Goal: Transaction & Acquisition: Purchase product/service

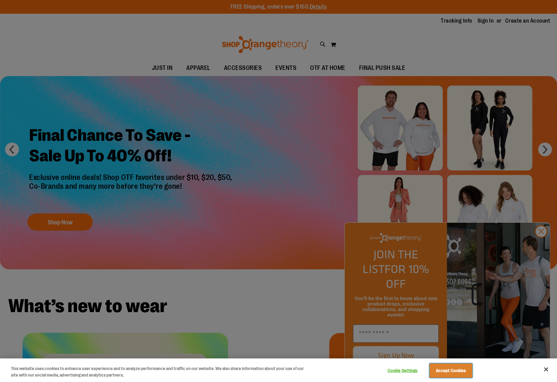
click at [441, 369] on button "Accept Cookies" at bounding box center [450, 371] width 43 height 14
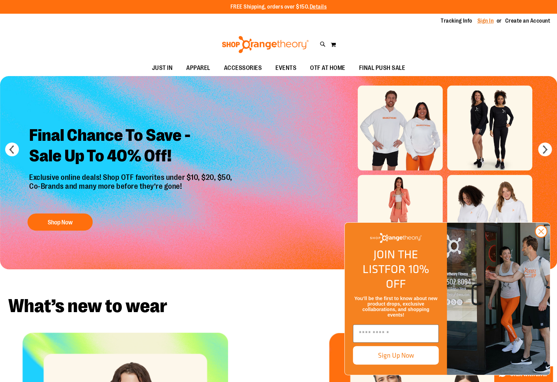
click at [486, 20] on link "Sign In" at bounding box center [485, 21] width 16 height 8
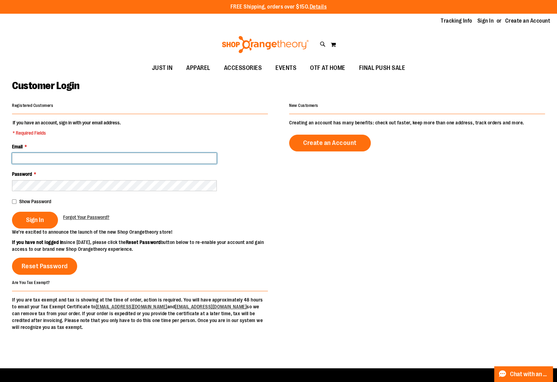
click at [119, 157] on input "Email *" at bounding box center [114, 158] width 205 height 11
type input "**********"
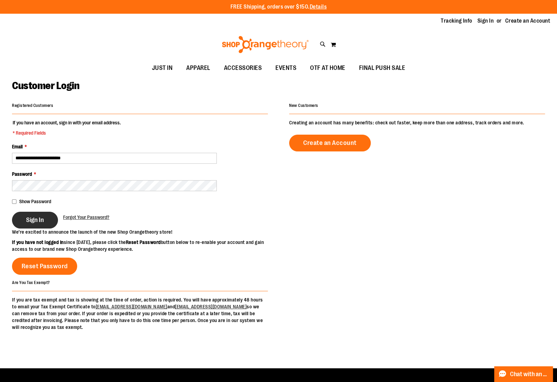
click at [42, 223] on span "Sign In" at bounding box center [35, 220] width 18 height 8
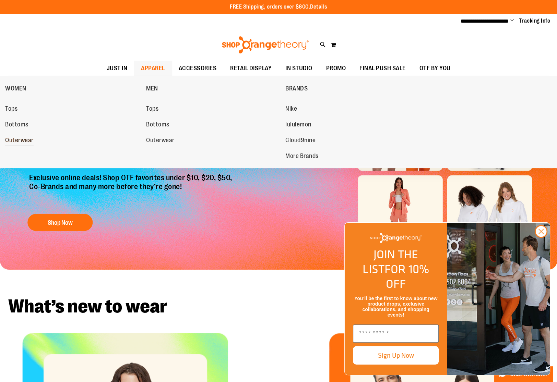
click at [20, 138] on span "Outerwear" at bounding box center [19, 141] width 28 height 9
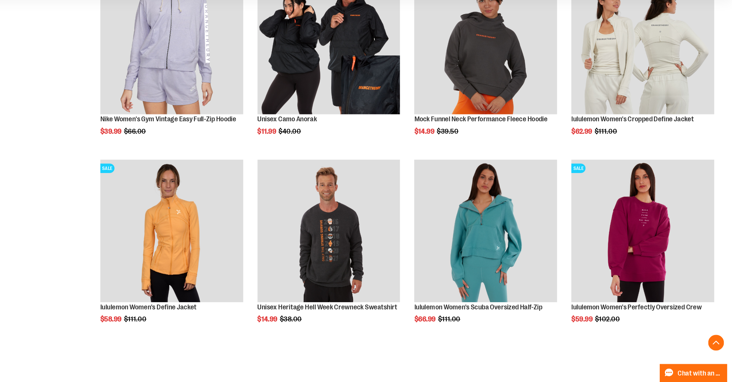
scroll to position [279, 0]
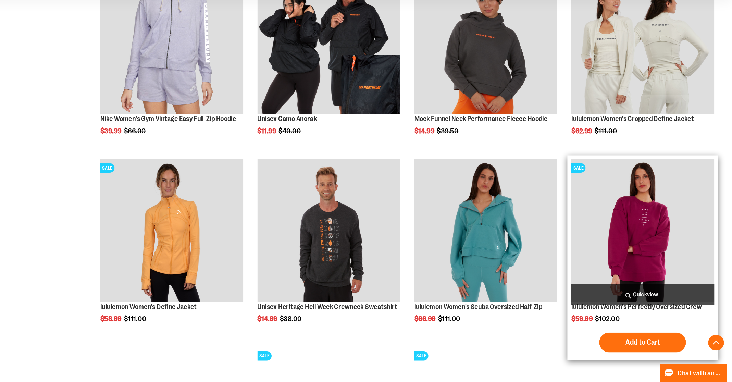
click at [556, 304] on span "Quickview" at bounding box center [655, 306] width 124 height 18
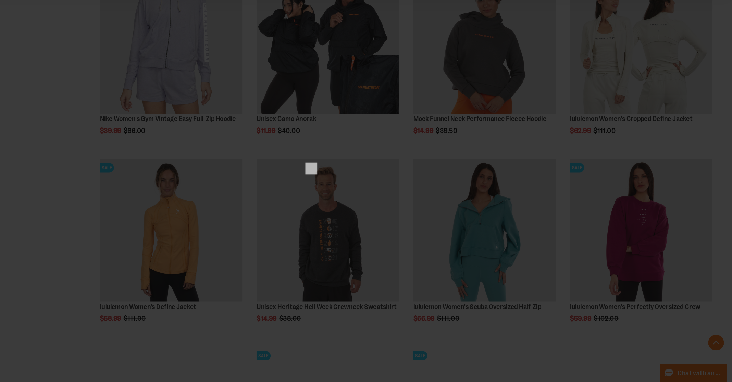
scroll to position [0, 0]
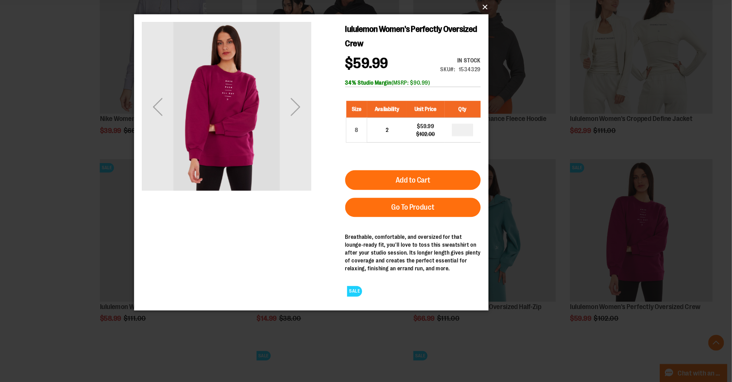
click at [517, 52] on button "×" at bounding box center [368, 55] width 308 height 15
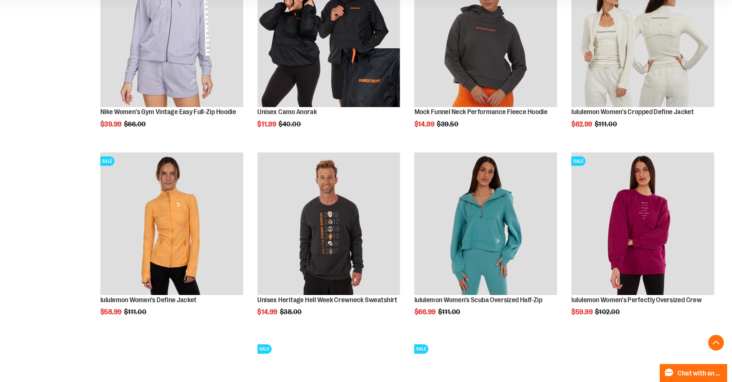
scroll to position [285, 0]
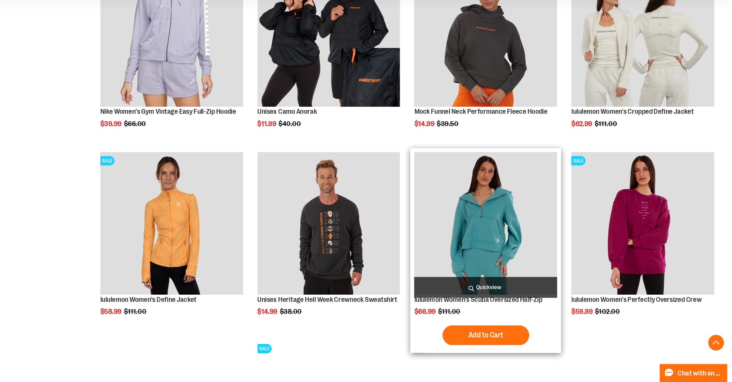
click at [513, 302] on span "Quickview" at bounding box center [518, 300] width 124 height 18
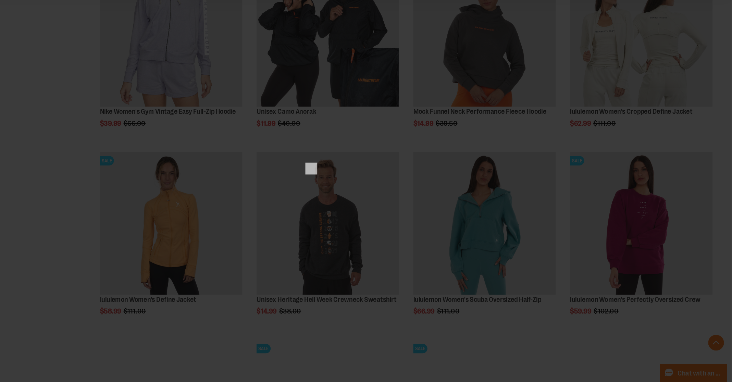
scroll to position [0, 0]
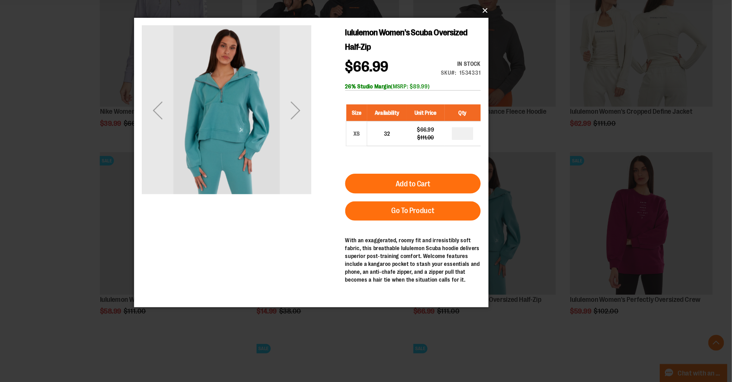
click at [518, 60] on button "×" at bounding box center [368, 58] width 308 height 15
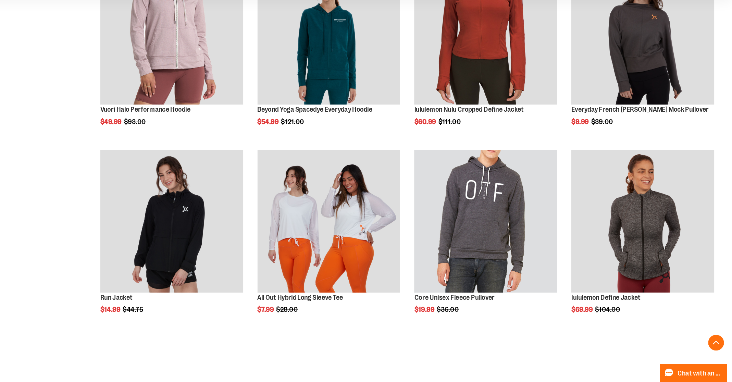
scroll to position [649, 0]
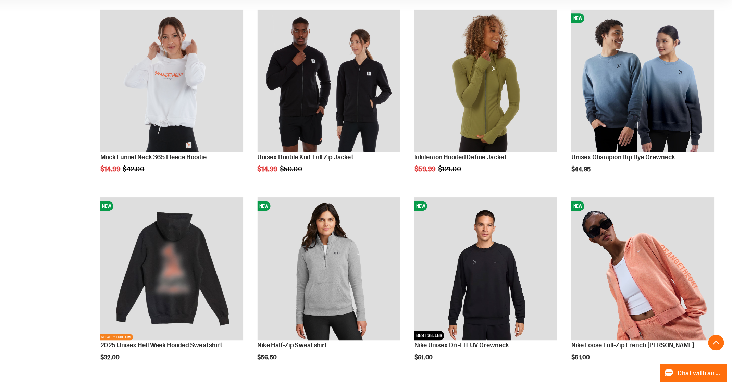
scroll to position [1063, 0]
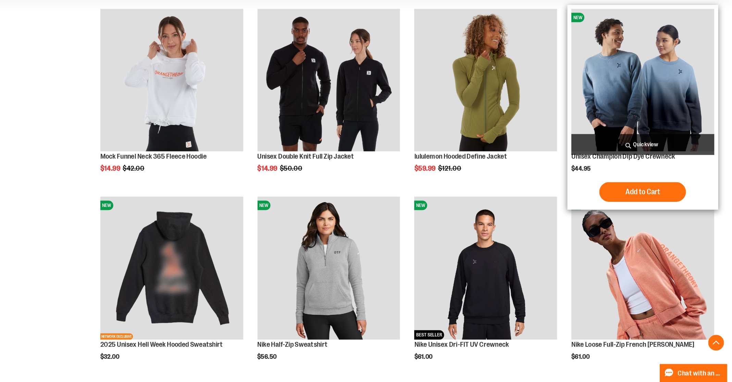
click at [556, 174] on span "Quickview" at bounding box center [655, 175] width 124 height 18
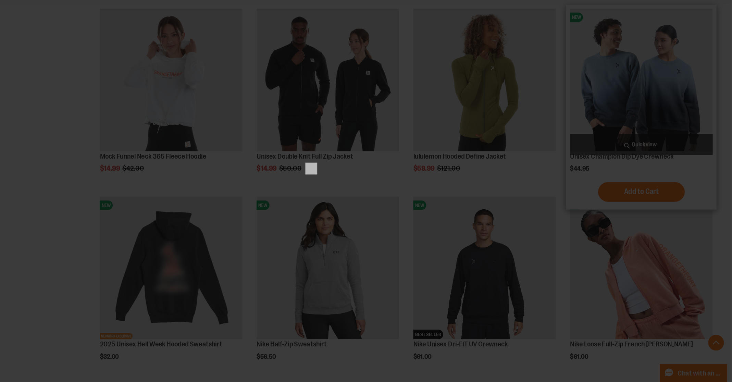
scroll to position [0, 0]
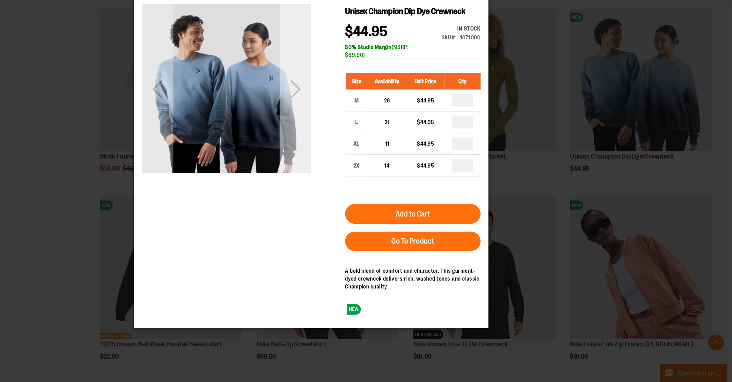
click at [276, 75] on div "Next" at bounding box center [273, 77] width 27 height 27
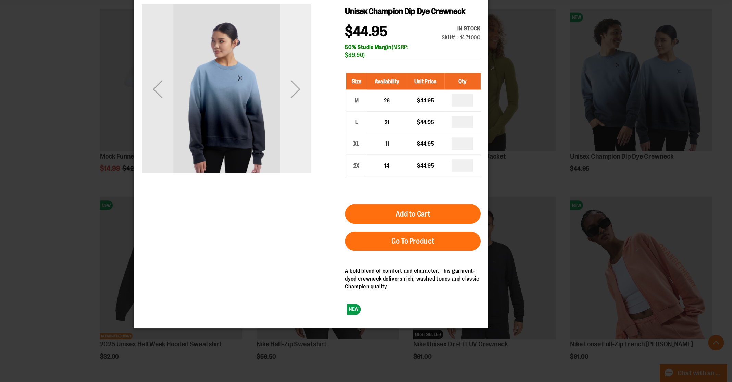
click at [276, 75] on div "Next" at bounding box center [273, 77] width 27 height 27
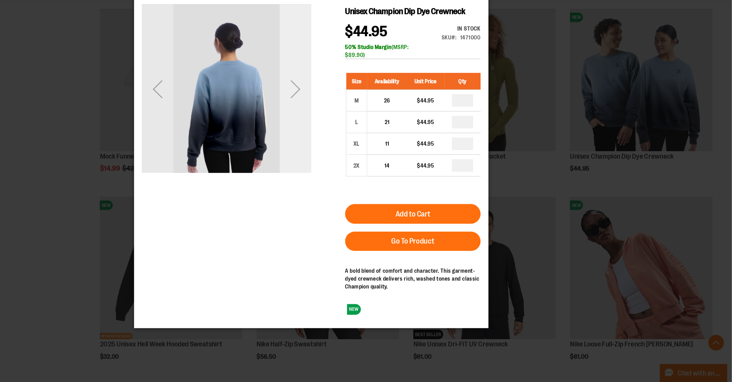
click at [276, 76] on div "Next" at bounding box center [273, 77] width 27 height 27
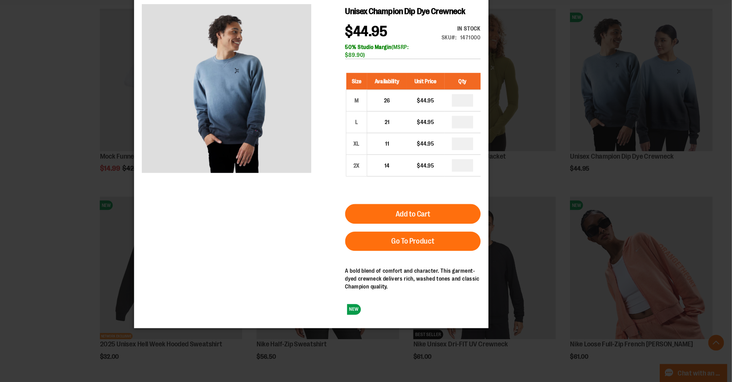
click at [184, 156] on div "×" at bounding box center [366, 191] width 732 height 382
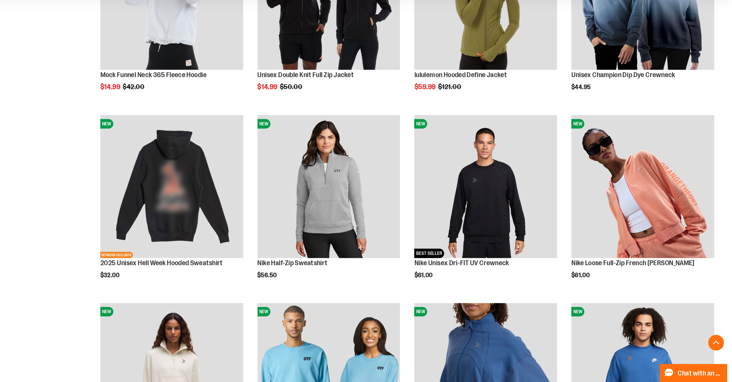
scroll to position [1137, 0]
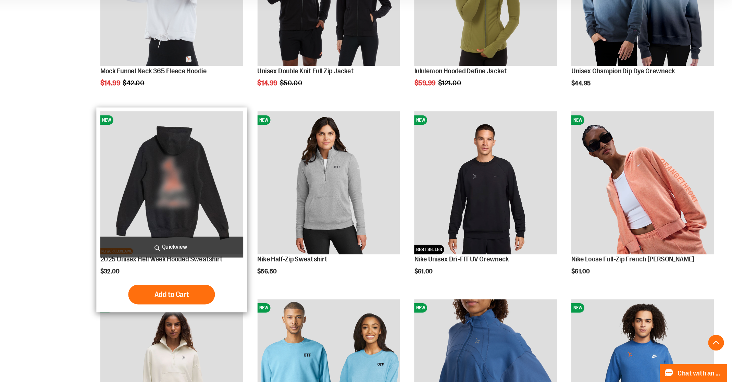
click at [251, 239] on img "product" at bounding box center [245, 209] width 124 height 124
click at [265, 205] on img "product" at bounding box center [245, 209] width 124 height 124
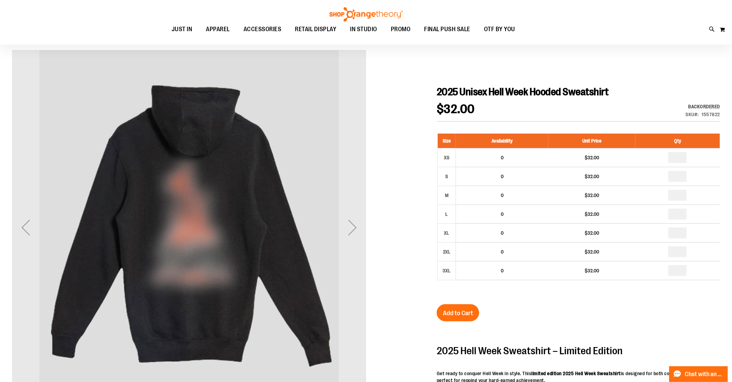
scroll to position [47, 0]
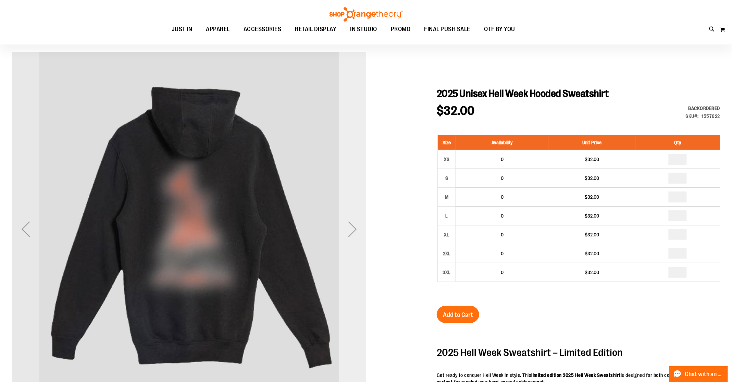
click at [350, 231] on div "Next" at bounding box center [352, 229] width 27 height 27
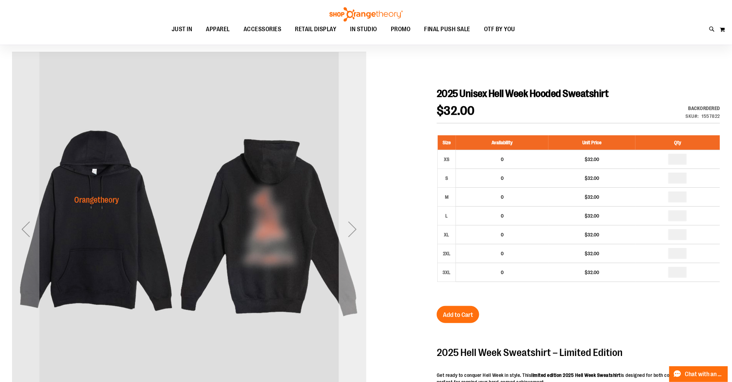
click at [351, 232] on div "Next" at bounding box center [352, 229] width 27 height 27
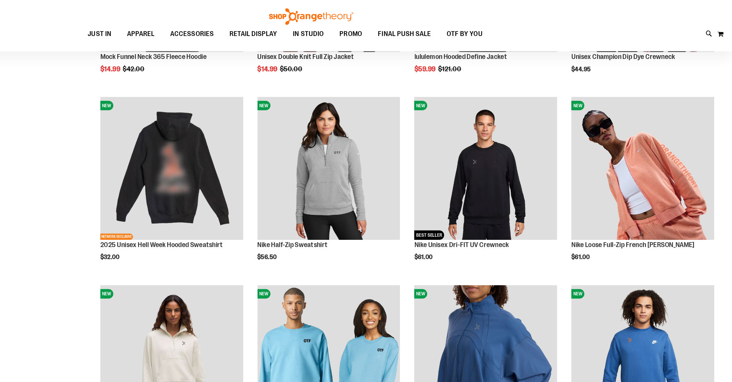
scroll to position [159, 0]
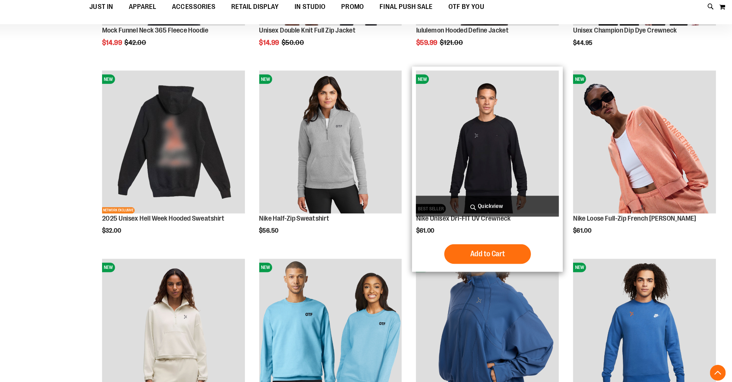
click at [517, 188] on img "product" at bounding box center [518, 147] width 124 height 124
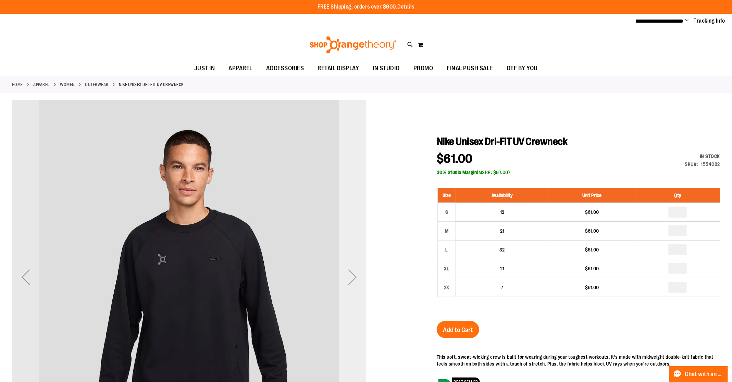
click at [346, 279] on div "Next" at bounding box center [352, 277] width 27 height 27
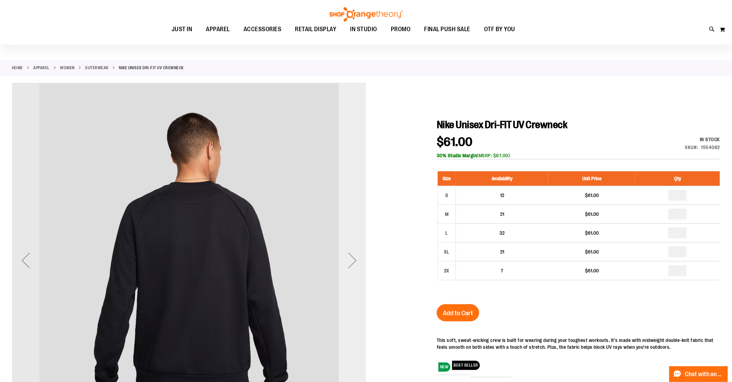
scroll to position [25, 0]
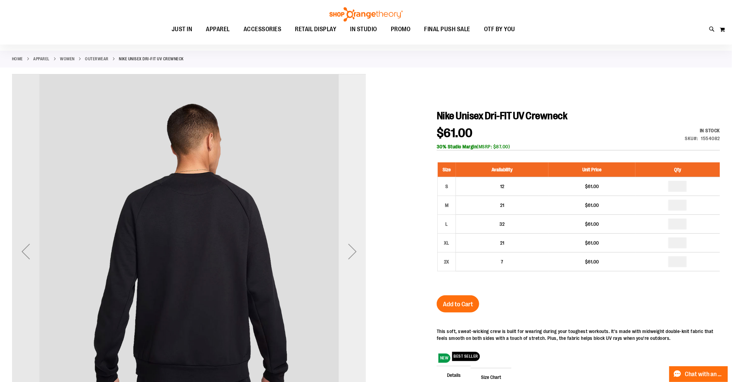
click at [357, 243] on div "Next" at bounding box center [352, 251] width 27 height 27
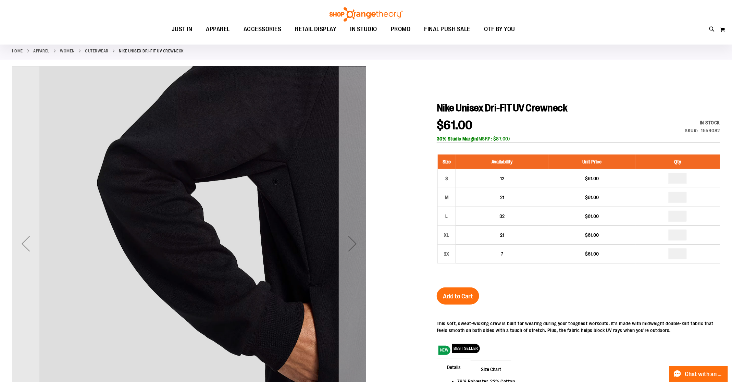
scroll to position [34, 0]
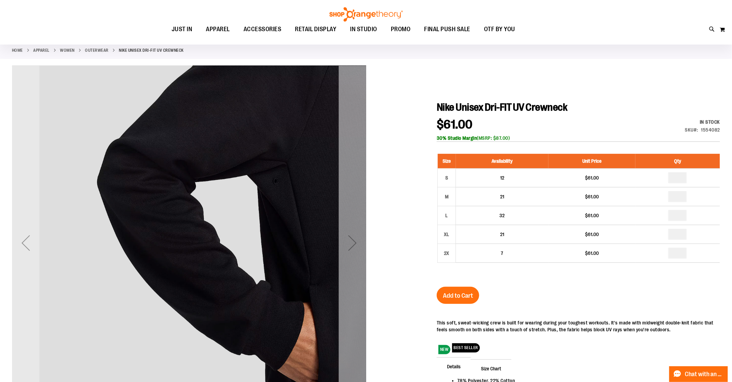
click at [357, 243] on div "Next" at bounding box center [352, 242] width 27 height 27
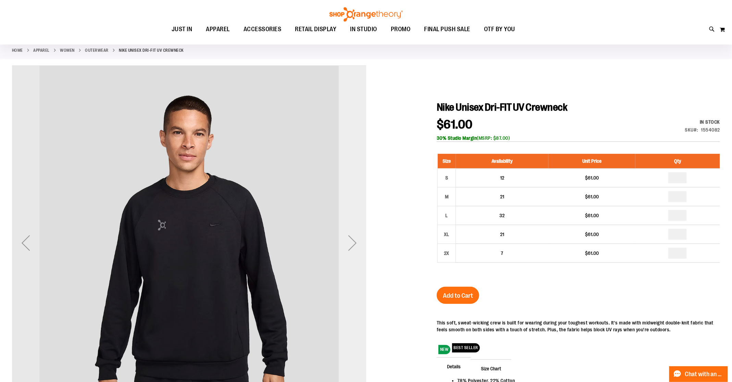
scroll to position [57, 0]
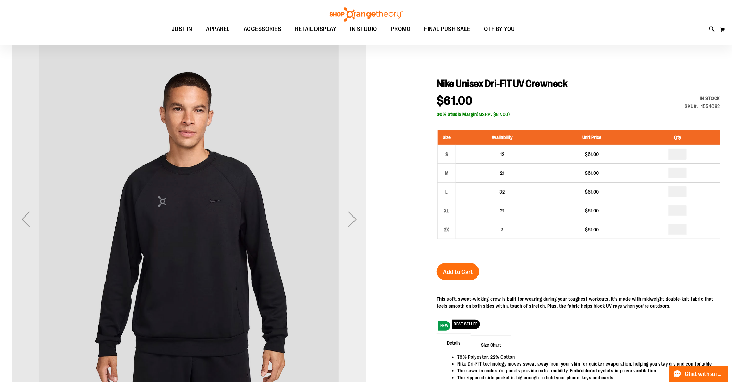
click at [355, 217] on div "Next" at bounding box center [352, 219] width 27 height 27
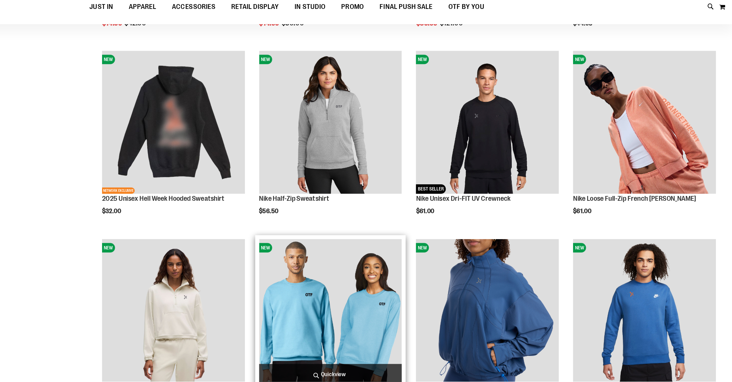
scroll to position [84, 0]
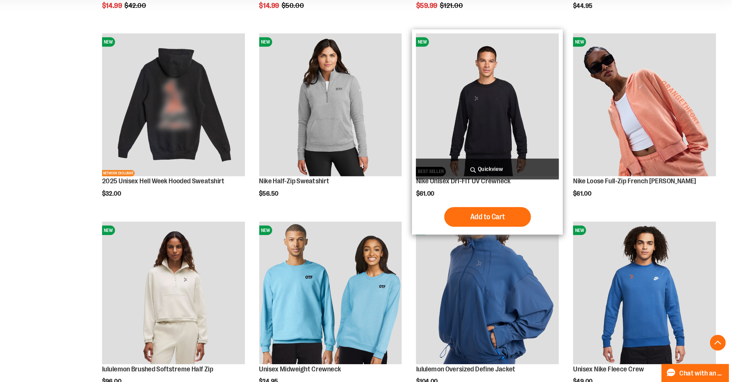
scroll to position [153, 0]
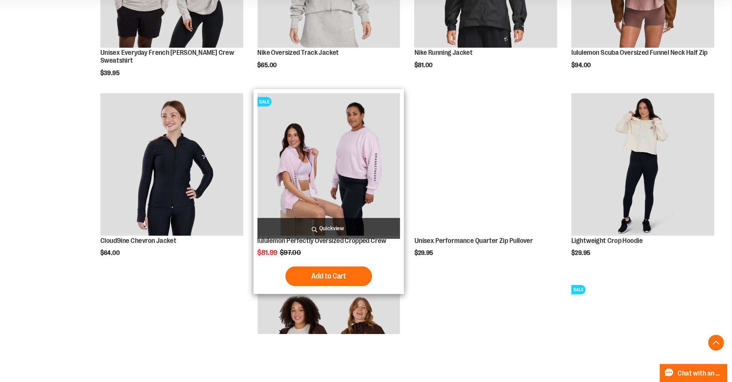
scroll to position [589, 0]
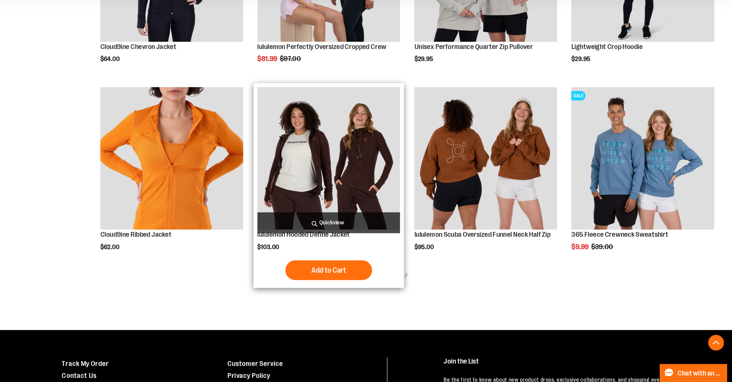
scroll to position [838, 0]
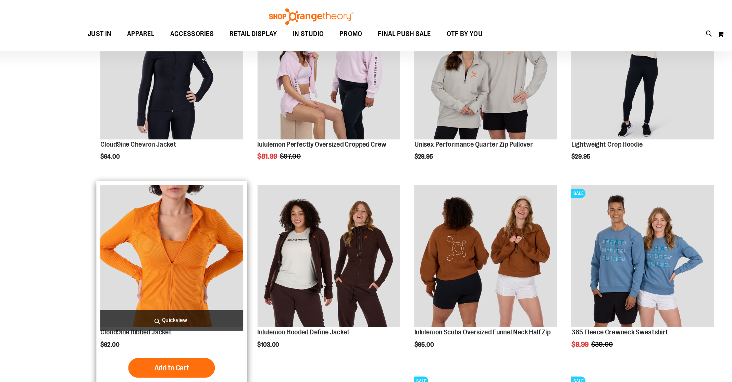
scroll to position [720, 0]
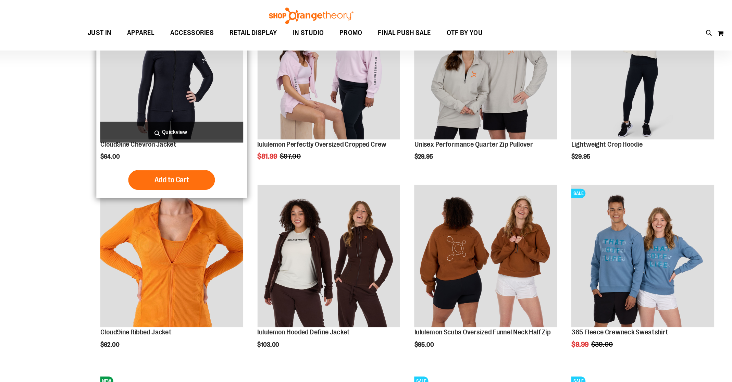
click at [240, 116] on span "Quickview" at bounding box center [245, 116] width 124 height 18
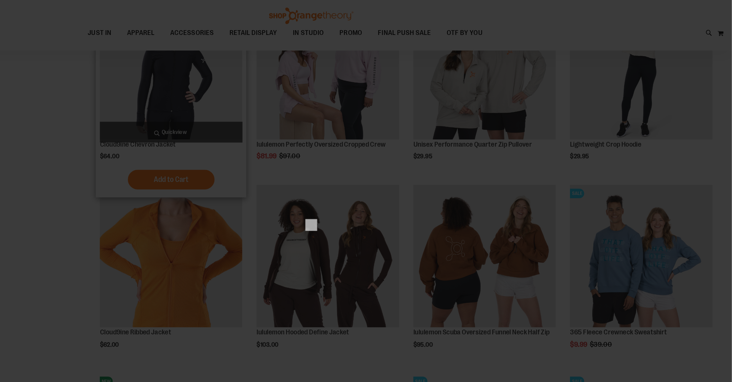
scroll to position [0, 0]
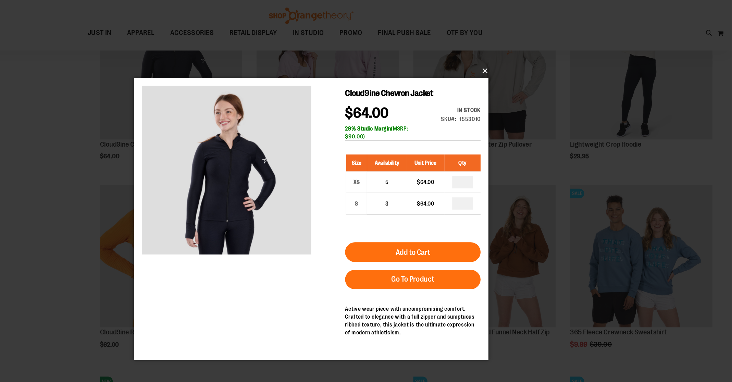
click at [516, 60] on button "×" at bounding box center [368, 62] width 308 height 15
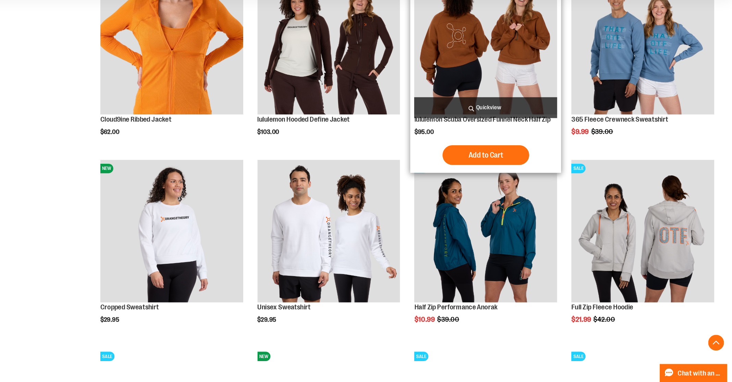
scroll to position [878, 0]
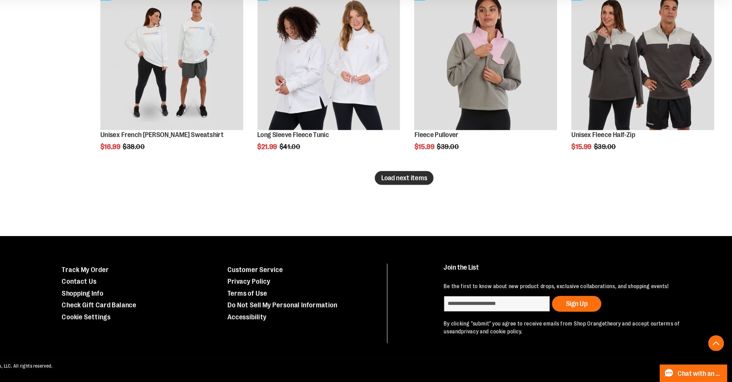
click at [448, 206] on span "Load next items" at bounding box center [447, 203] width 40 height 7
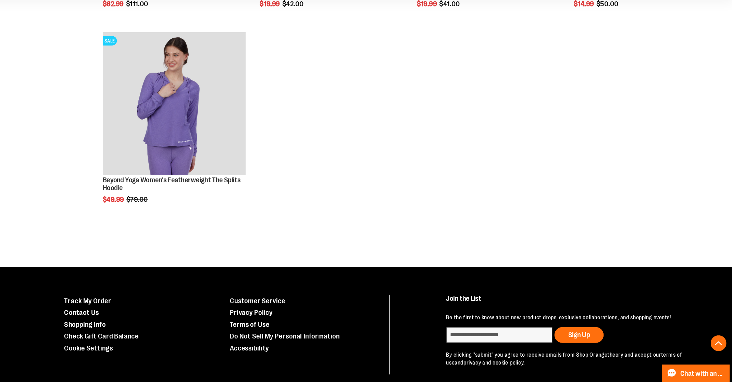
scroll to position [1813, 0]
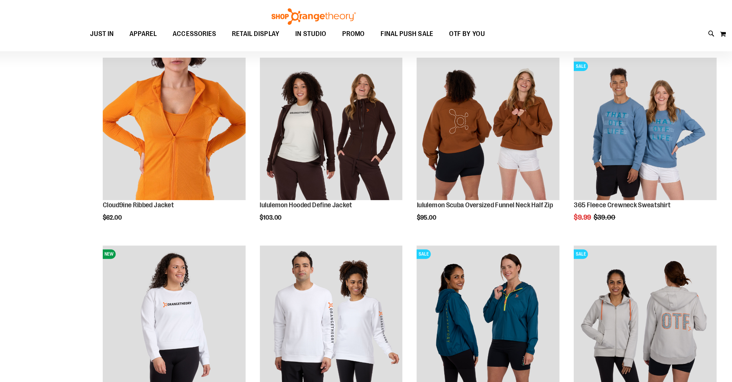
scroll to position [124, 0]
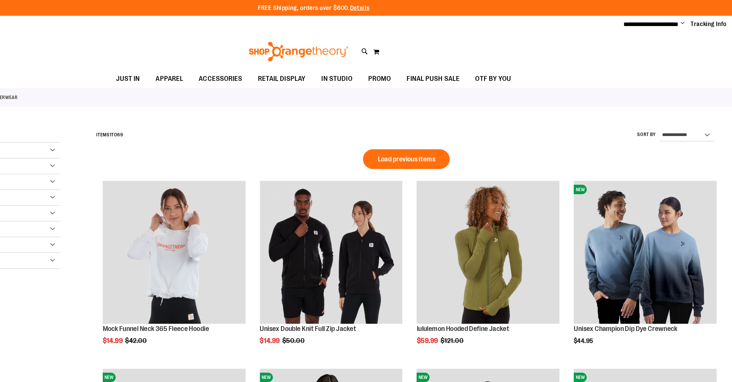
click at [223, 37] on div "Toggle Nav Search Popular Suggestions Advanced Search" at bounding box center [366, 45] width 732 height 32
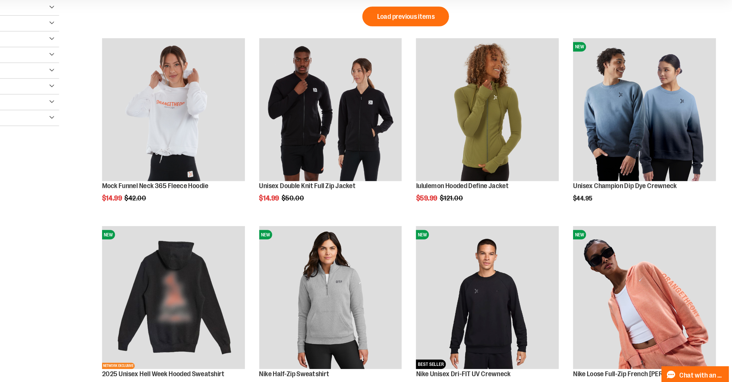
scroll to position [1, 0]
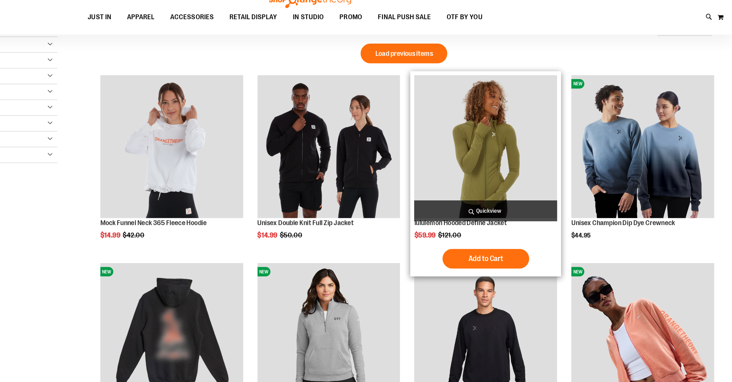
click at [527, 194] on span "Quickview" at bounding box center [518, 198] width 124 height 18
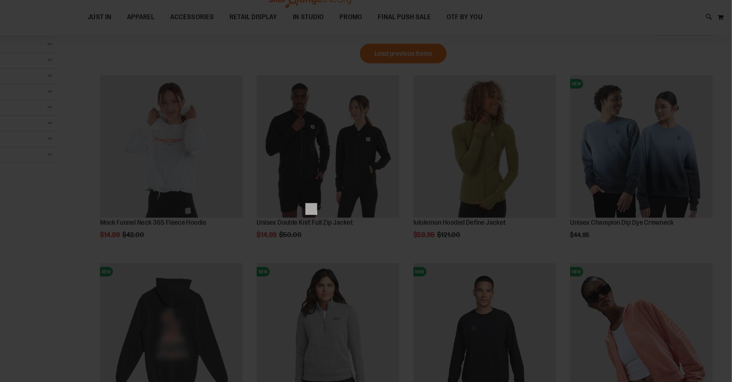
scroll to position [0, 0]
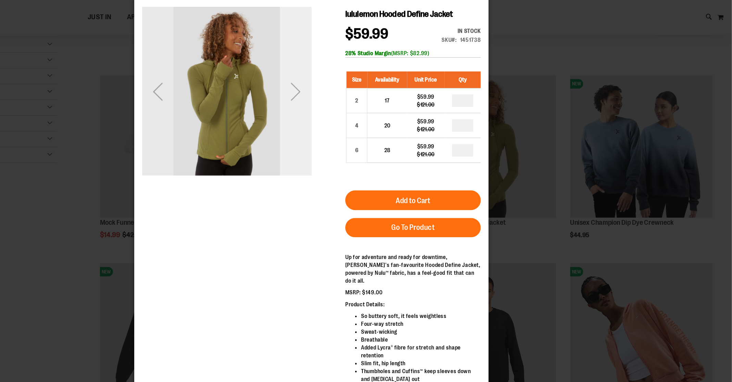
click at [273, 75] on div "Next" at bounding box center [273, 79] width 27 height 27
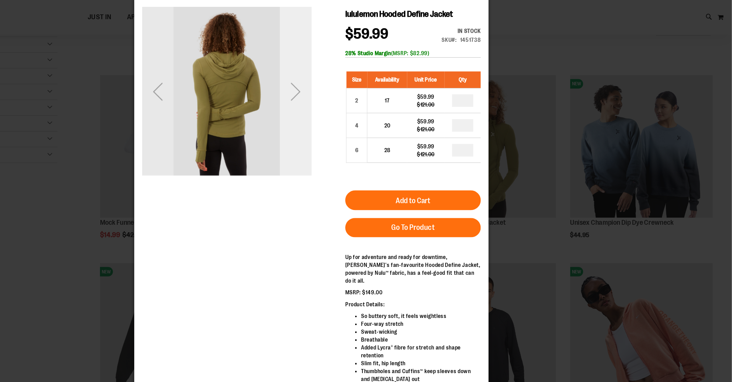
click at [273, 75] on div "Next" at bounding box center [273, 79] width 27 height 27
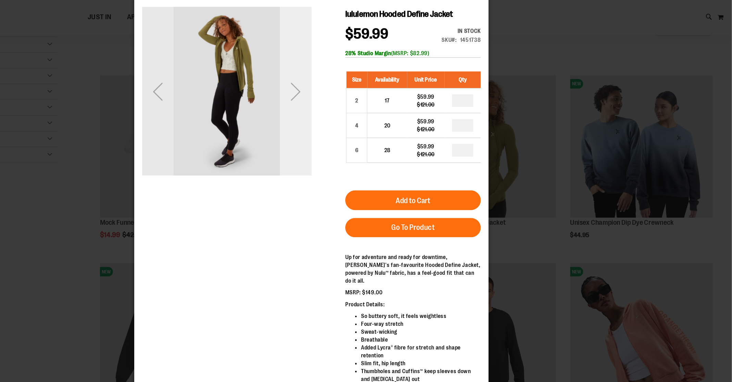
click at [273, 75] on div "Next" at bounding box center [273, 79] width 27 height 27
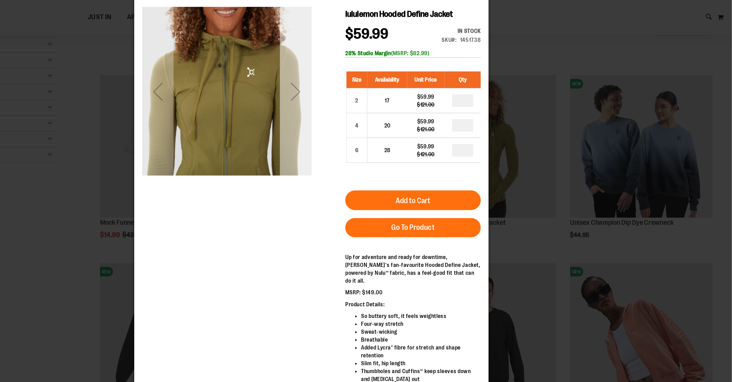
click at [273, 75] on div "Next" at bounding box center [273, 79] width 27 height 27
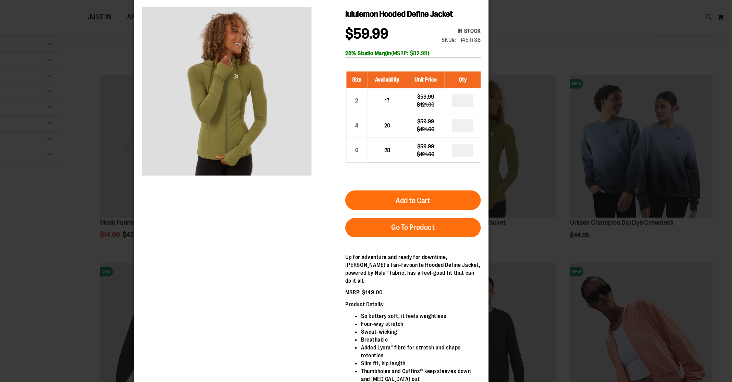
click at [568, 53] on div "×" at bounding box center [366, 191] width 732 height 382
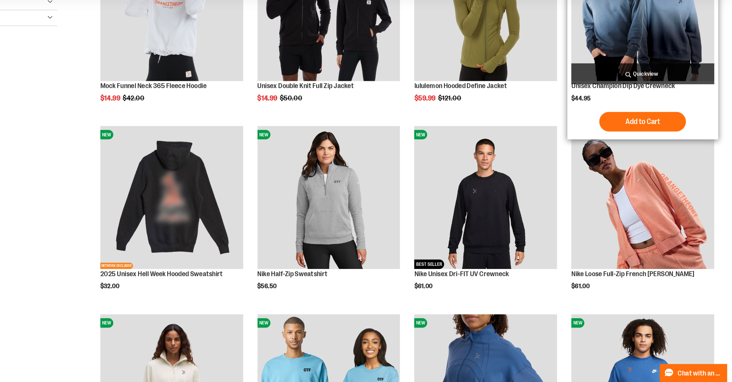
scroll to position [86, 0]
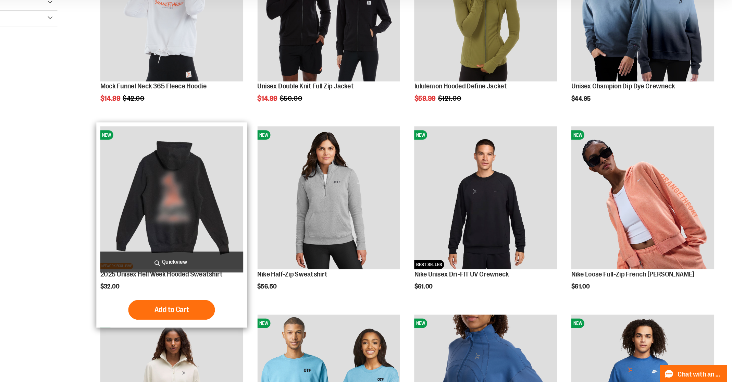
click at [237, 276] on span "Quickview" at bounding box center [245, 277] width 124 height 18
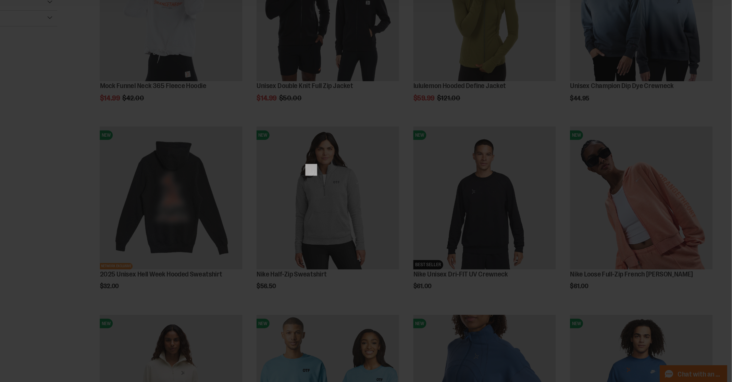
scroll to position [0, 0]
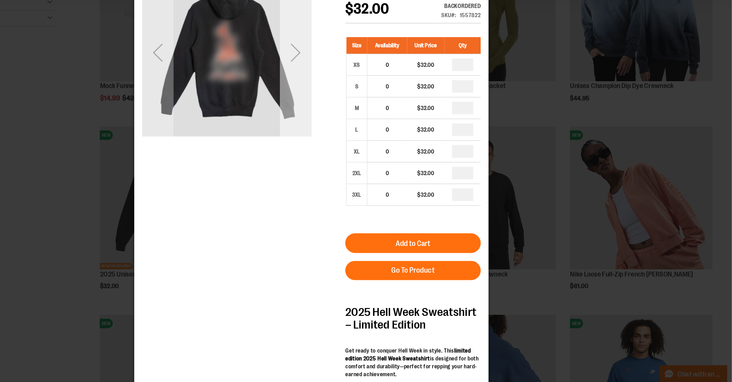
click at [275, 33] on div "Next" at bounding box center [273, 40] width 27 height 27
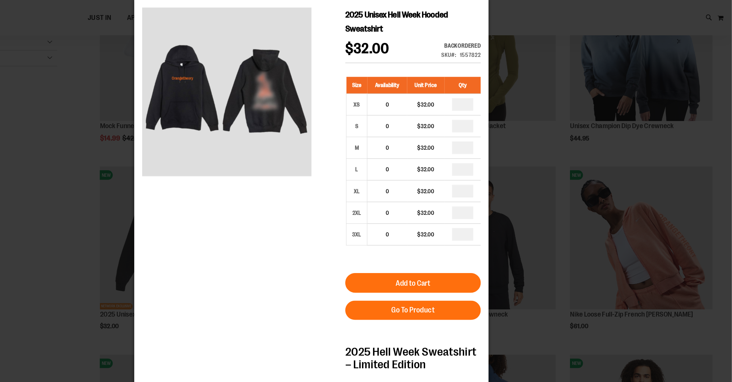
click at [586, 147] on div "×" at bounding box center [366, 191] width 732 height 382
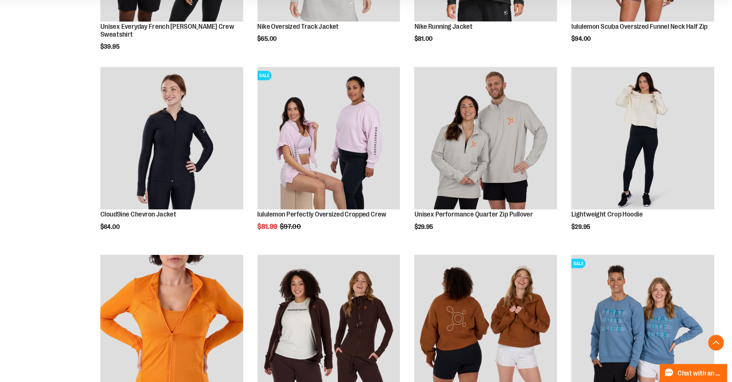
scroll to position [629, 0]
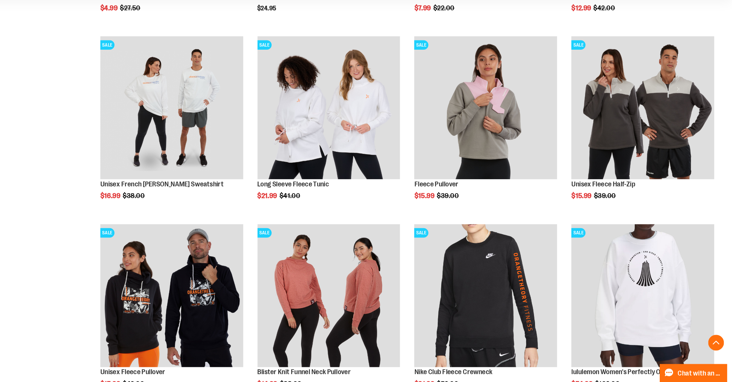
scroll to position [1327, 0]
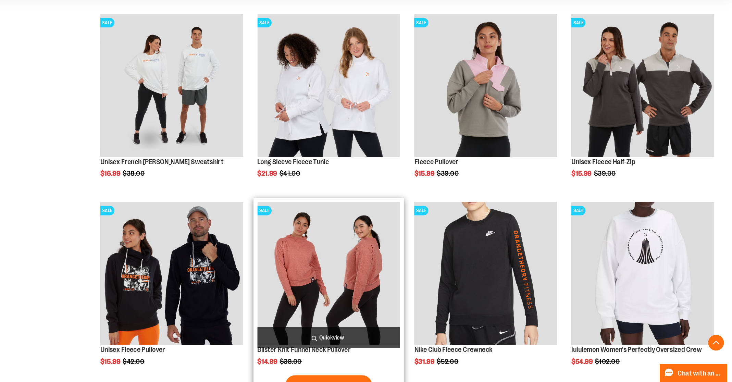
click at [379, 342] on span "Quickview" at bounding box center [381, 343] width 124 height 18
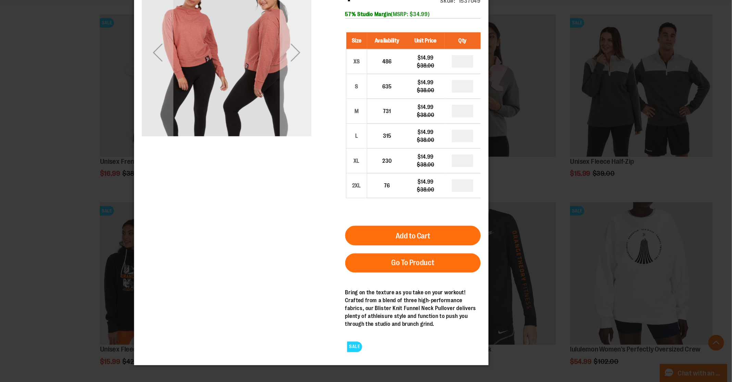
click at [275, 39] on div "Next" at bounding box center [273, 40] width 27 height 27
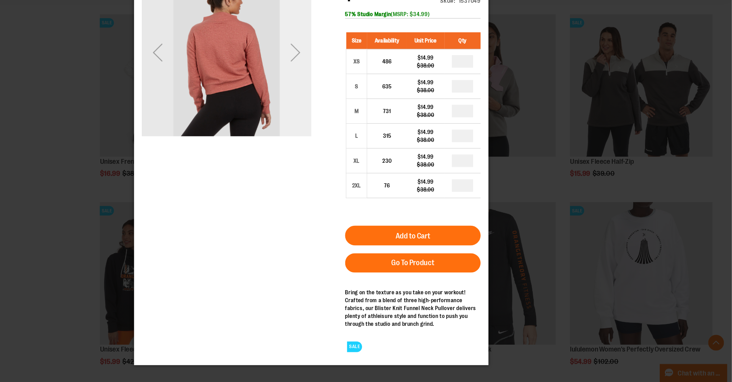
click at [275, 39] on div "Next" at bounding box center [273, 40] width 27 height 27
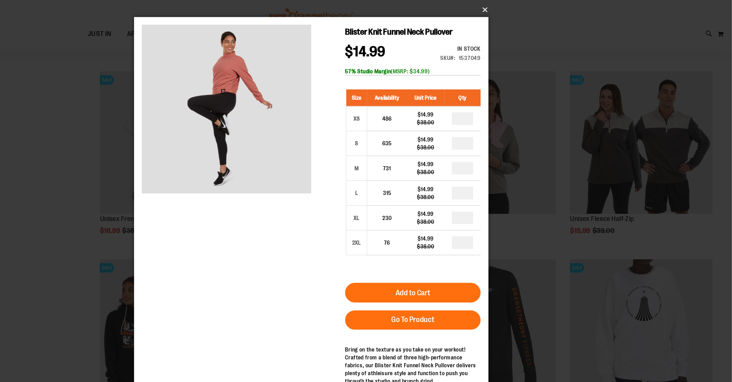
click at [519, 8] on button "×" at bounding box center [368, 8] width 308 height 15
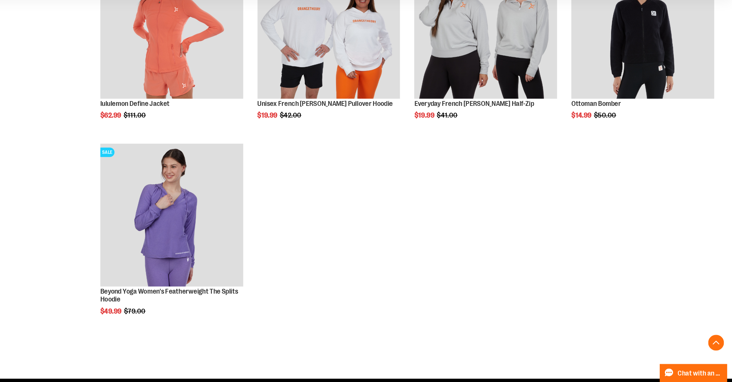
scroll to position [1706, 0]
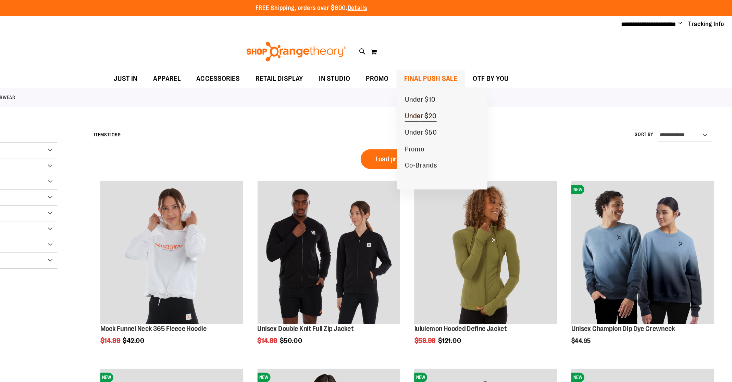
click at [464, 100] on span "Under $20" at bounding box center [462, 101] width 28 height 9
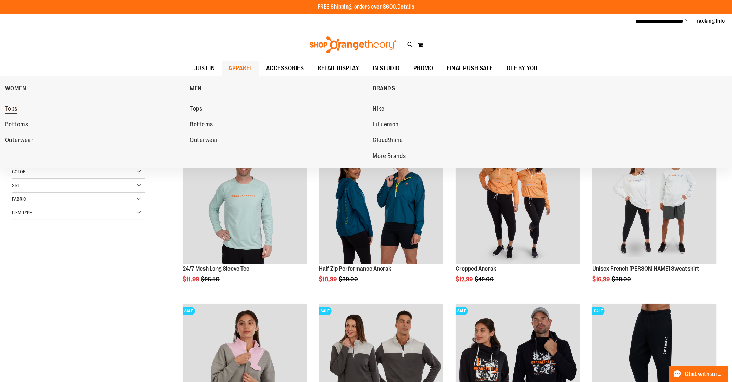
click at [17, 109] on span "Tops" at bounding box center [11, 109] width 12 height 9
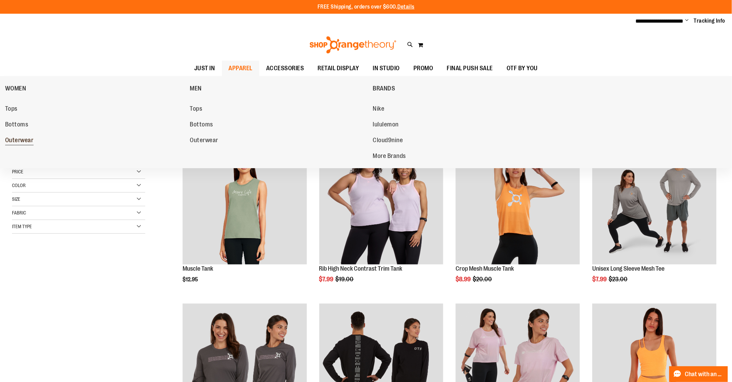
click at [24, 143] on span "Outerwear" at bounding box center [19, 141] width 28 height 9
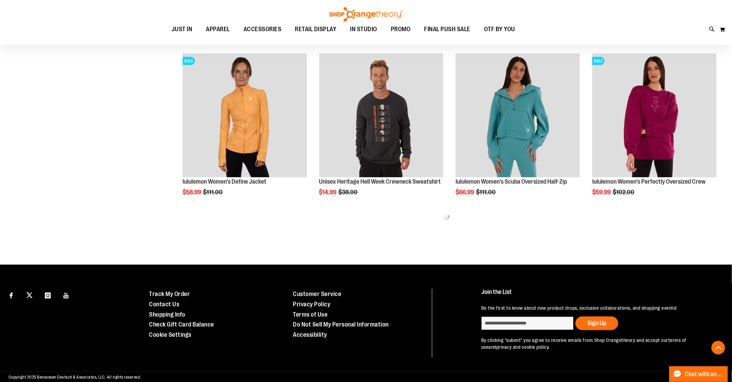
scroll to position [415, 0]
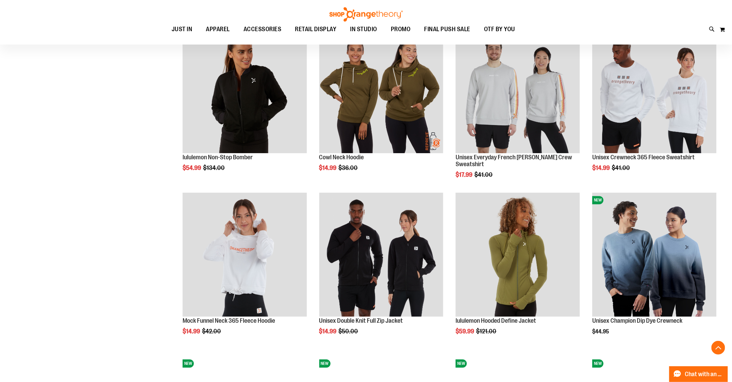
scroll to position [928, 0]
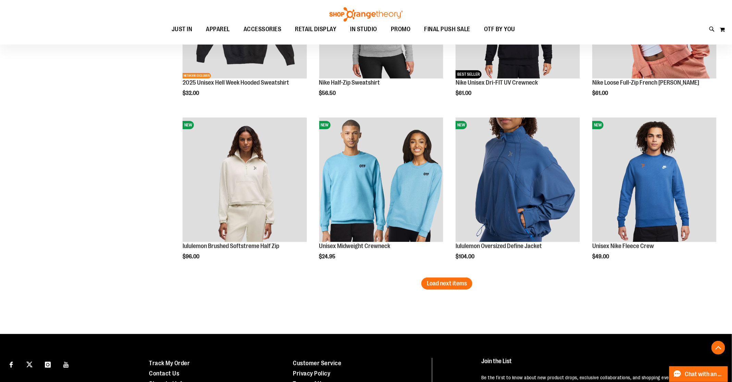
scroll to position [1331, 0]
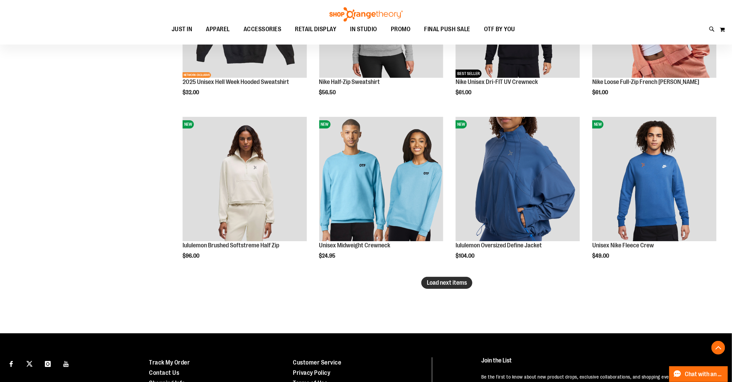
click at [437, 285] on span "Load next items" at bounding box center [447, 282] width 40 height 7
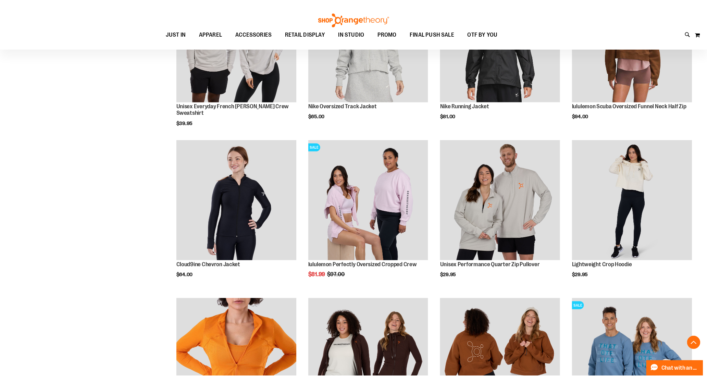
scroll to position [1637, 0]
